Goal: Find specific page/section: Find specific page/section

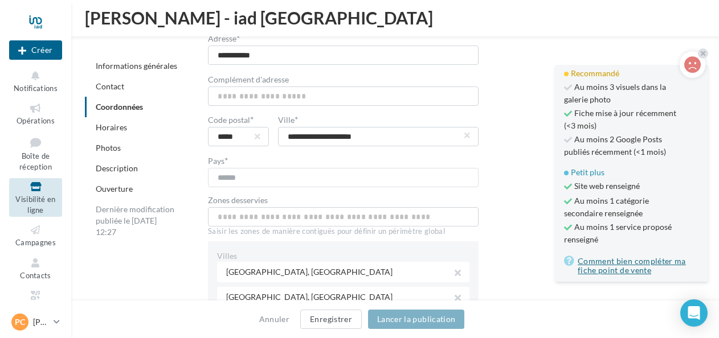
scroll to position [148, 0]
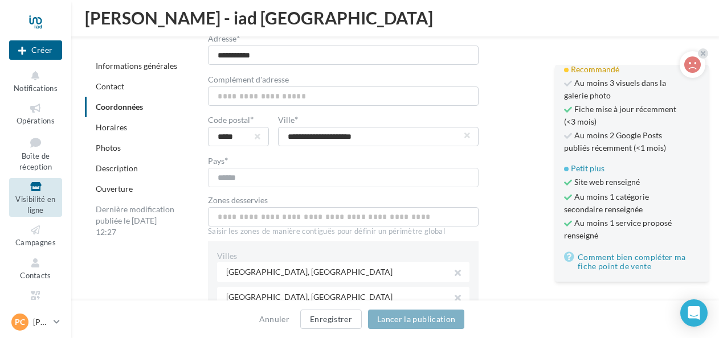
click at [604, 83] on span "Au moins 3 visuels dans la galerie photo" at bounding box center [621, 89] width 115 height 24
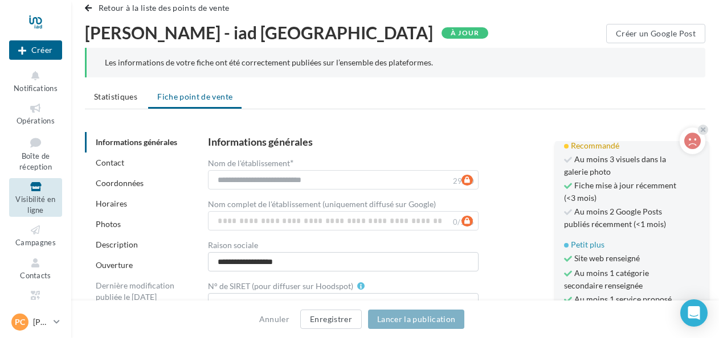
scroll to position [16, 0]
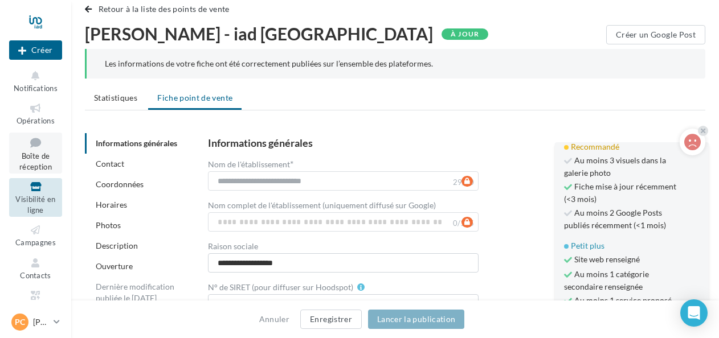
click at [43, 161] on span "Boîte de réception" at bounding box center [35, 161] width 32 height 20
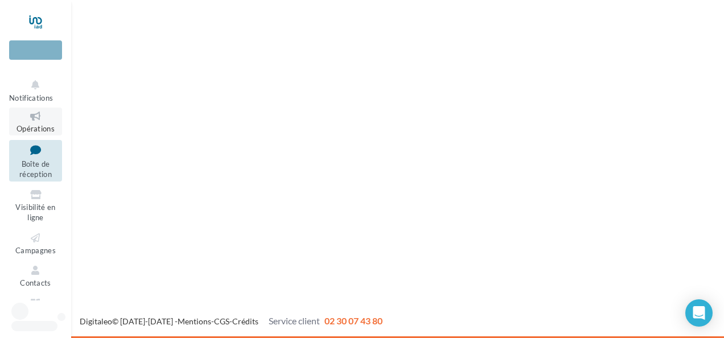
click at [37, 118] on icon at bounding box center [36, 116] width 46 height 13
